Goal: Transaction & Acquisition: Purchase product/service

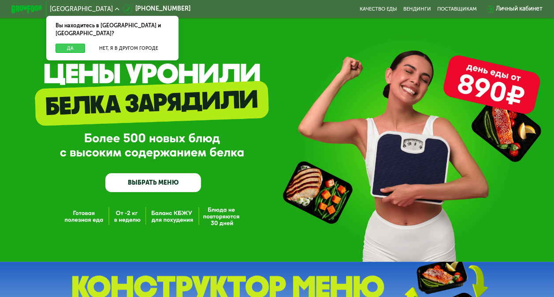
click at [63, 44] on button "Да" at bounding box center [71, 48] width 30 height 9
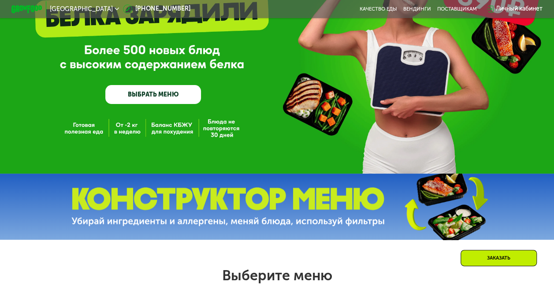
click at [173, 92] on link "ВЫБРАТЬ МЕНЮ" at bounding box center [153, 94] width 96 height 19
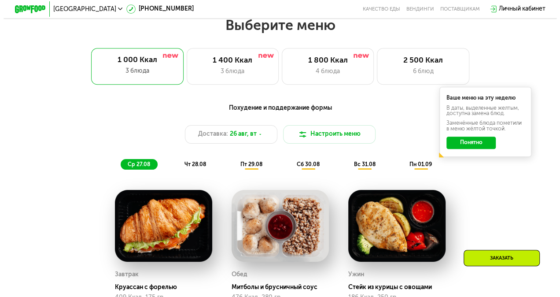
scroll to position [339, 0]
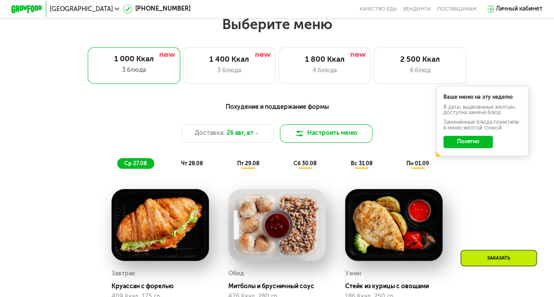
click at [306, 142] on button "Настроить меню" at bounding box center [326, 133] width 93 height 19
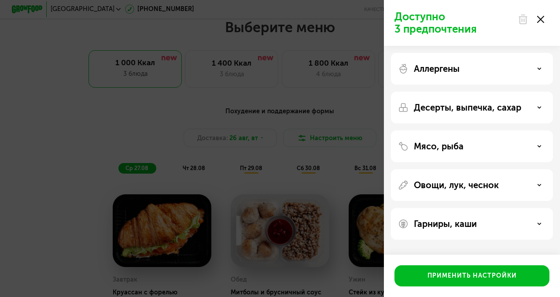
click at [519, 63] on div "Аллергены" at bounding box center [472, 68] width 148 height 11
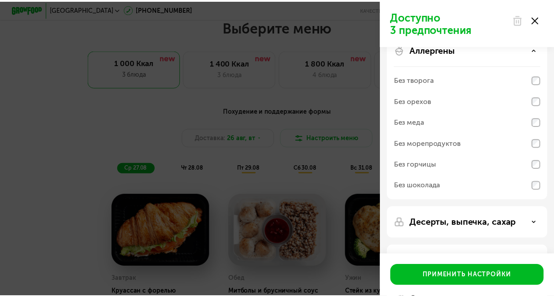
scroll to position [0, 0]
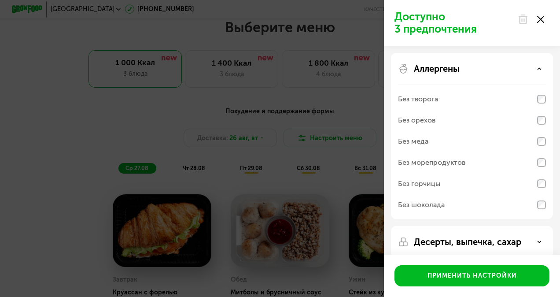
click at [61, 83] on div "Доступно 3 предпочтения Аллергены Без творога Без орехов Без меда Без морепроду…" at bounding box center [280, 148] width 560 height 297
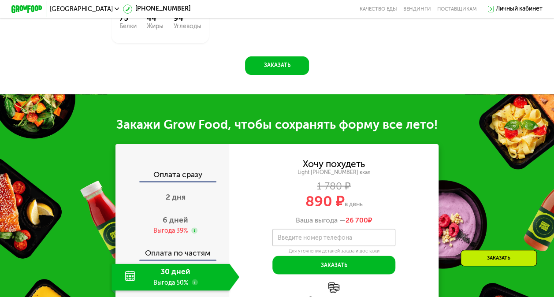
scroll to position [736, 0]
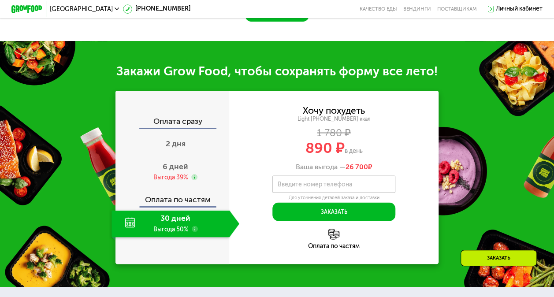
click at [185, 237] on div "30 дней Выгода 50%" at bounding box center [170, 223] width 118 height 27
click at [183, 231] on div "30 дней Выгода 50%" at bounding box center [170, 223] width 118 height 27
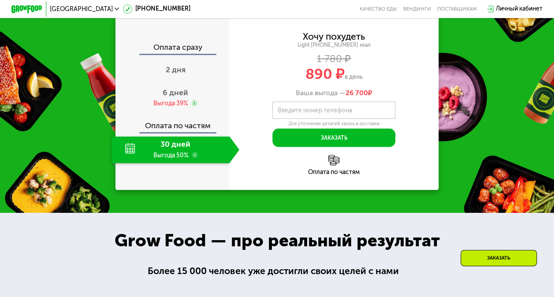
scroll to position [808, 0]
